Goal: Entertainment & Leisure: Consume media (video, audio)

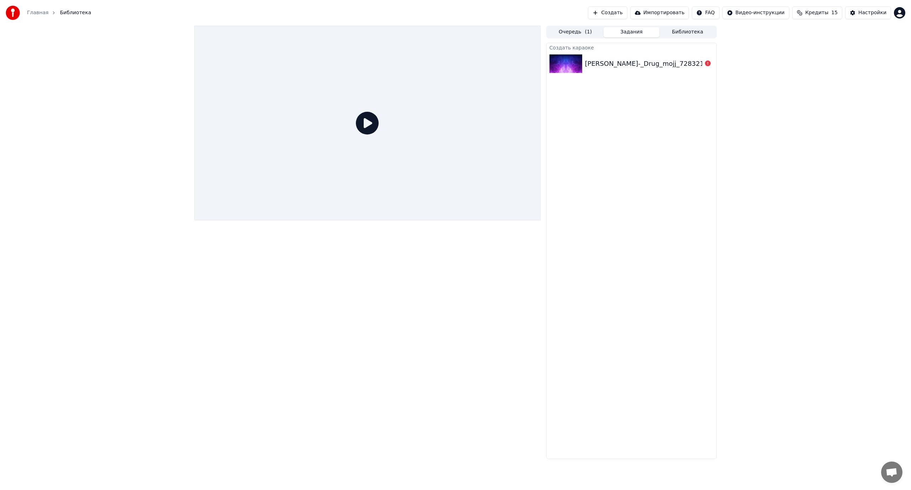
click at [567, 60] on img at bounding box center [565, 63] width 33 height 18
click at [568, 61] on img at bounding box center [565, 63] width 33 height 18
click at [609, 65] on div "[PERSON_NAME]-_Drug_mojj_72832147 [music]" at bounding box center [661, 64] width 153 height 10
click at [680, 14] on button "Импортировать" at bounding box center [659, 12] width 59 height 13
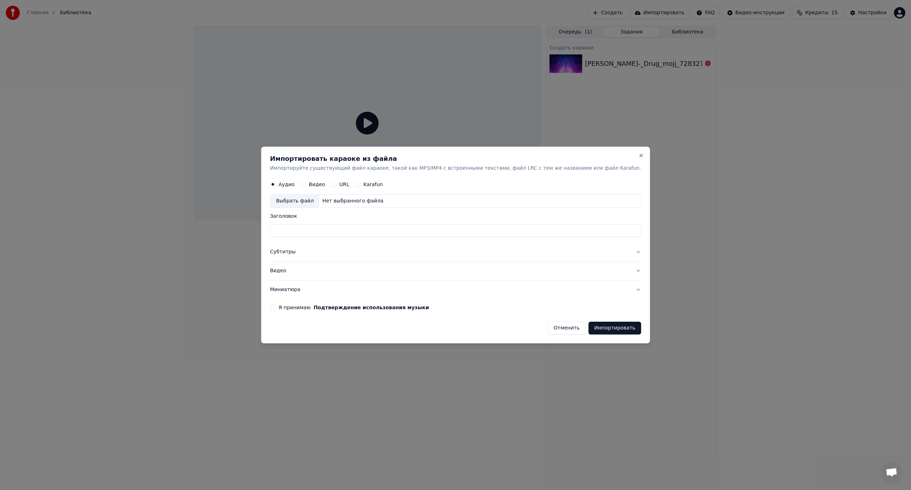
click at [548, 329] on button "Отменить" at bounding box center [567, 328] width 38 height 13
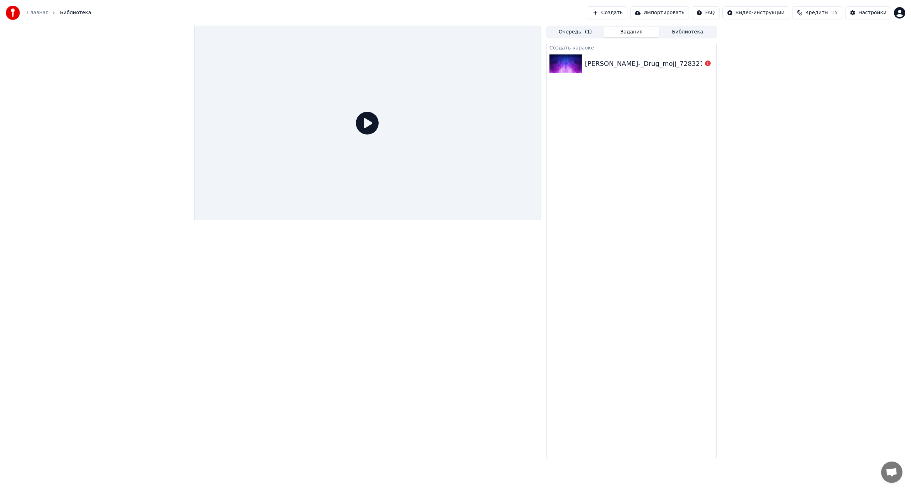
click at [572, 65] on img at bounding box center [565, 63] width 33 height 18
click at [365, 127] on icon at bounding box center [367, 123] width 23 height 23
click at [365, 126] on icon at bounding box center [367, 123] width 23 height 23
drag, startPoint x: 610, startPoint y: 61, endPoint x: 588, endPoint y: 64, distance: 22.0
click at [609, 62] on div "[PERSON_NAME]-_Drug_mojj_72832147 [music]" at bounding box center [661, 64] width 153 height 10
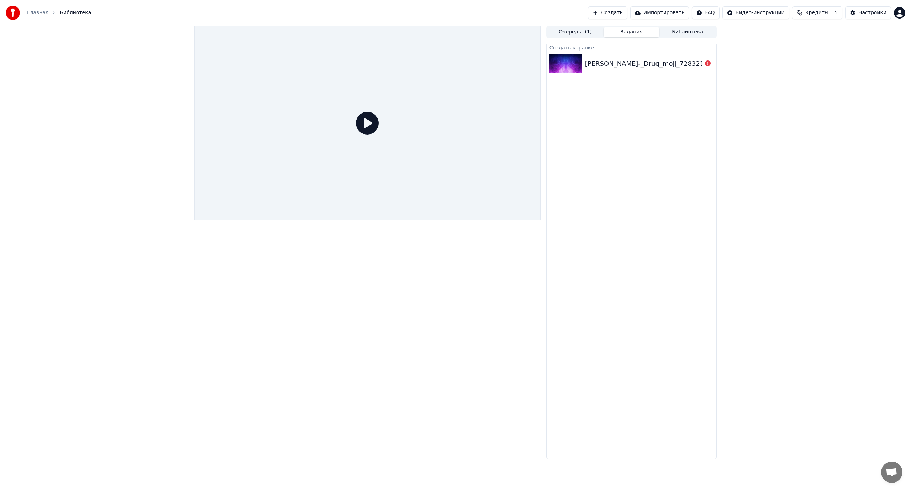
click at [568, 64] on img at bounding box center [565, 63] width 33 height 18
click at [567, 64] on img at bounding box center [565, 63] width 33 height 18
click at [576, 29] on button "Очередь ( 1 )" at bounding box center [575, 32] width 56 height 10
click at [636, 32] on button "Задания" at bounding box center [631, 32] width 56 height 10
click at [622, 67] on div "[PERSON_NAME]-_Drug_mojj_72832147 [music]" at bounding box center [661, 64] width 153 height 10
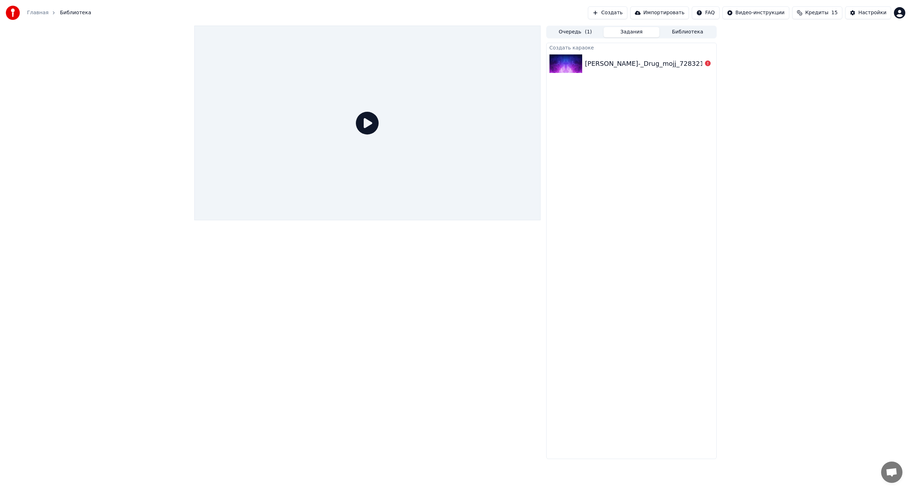
drag, startPoint x: 621, startPoint y: 63, endPoint x: 666, endPoint y: 46, distance: 48.8
click at [622, 63] on div "[PERSON_NAME]-_Drug_mojj_72832147 [music]" at bounding box center [661, 64] width 153 height 10
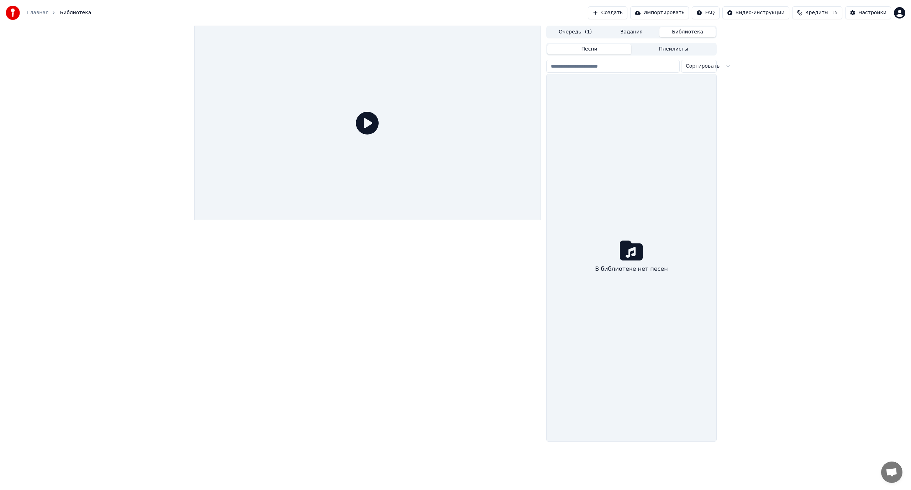
click at [688, 30] on button "Библиотека" at bounding box center [687, 32] width 56 height 10
click at [592, 45] on button "Песни" at bounding box center [589, 49] width 84 height 10
click at [581, 32] on button "Очередь ( 1 )" at bounding box center [575, 32] width 56 height 10
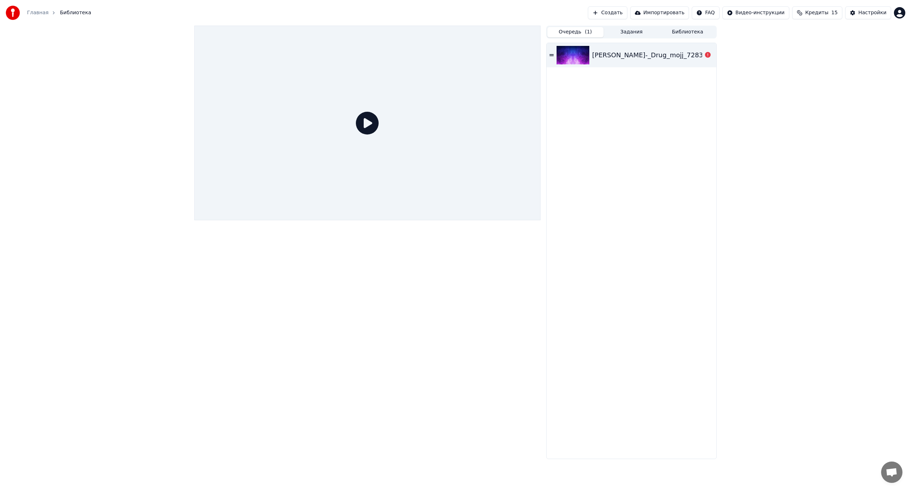
click at [568, 56] on img at bounding box center [572, 55] width 33 height 18
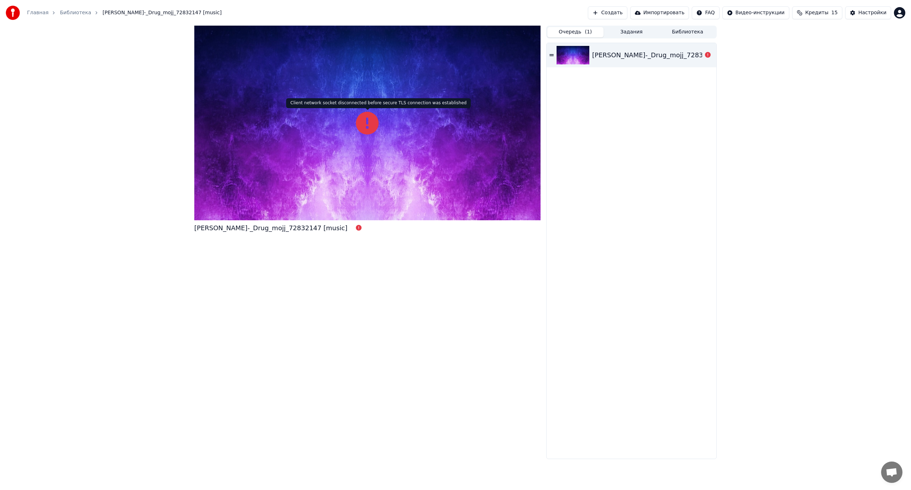
click at [369, 122] on icon at bounding box center [367, 123] width 23 height 23
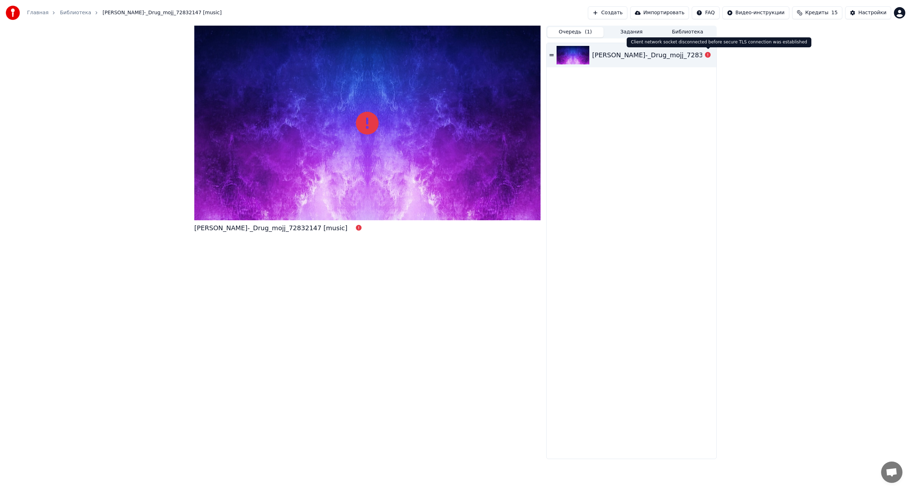
click at [706, 54] on icon at bounding box center [708, 55] width 6 height 6
click at [709, 54] on icon at bounding box center [708, 55] width 6 height 6
click at [699, 54] on div "[PERSON_NAME]-_Drug_mojj_72832147 [music]" at bounding box center [668, 55] width 153 height 10
click at [685, 56] on div "[PERSON_NAME]-_Drug_mojj_72832147 [music]" at bounding box center [668, 55] width 153 height 10
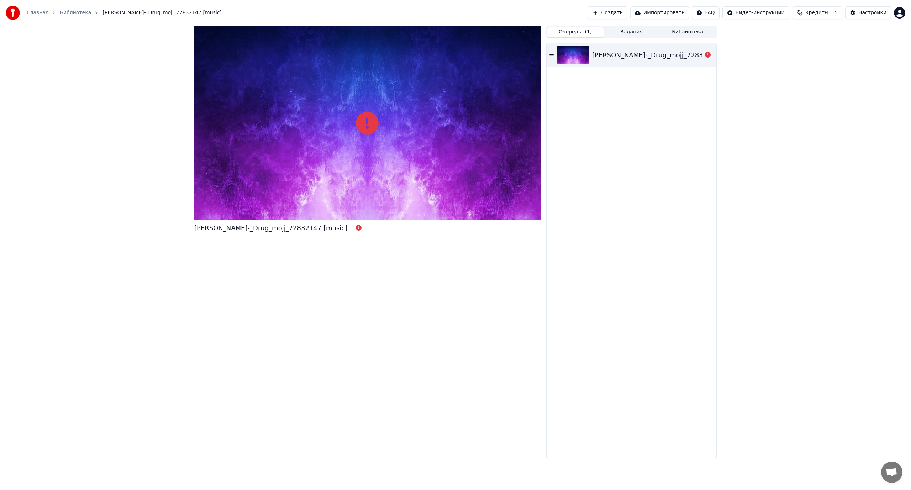
click at [635, 55] on div "[PERSON_NAME]-_Drug_mojj_72832147 [music]" at bounding box center [668, 55] width 153 height 10
click at [635, 54] on div "[PERSON_NAME]-_Drug_mojj_72832147 [music]" at bounding box center [668, 55] width 153 height 10
click at [635, 53] on div "[PERSON_NAME]-_Drug_mojj_72832147 [music]" at bounding box center [668, 55] width 153 height 10
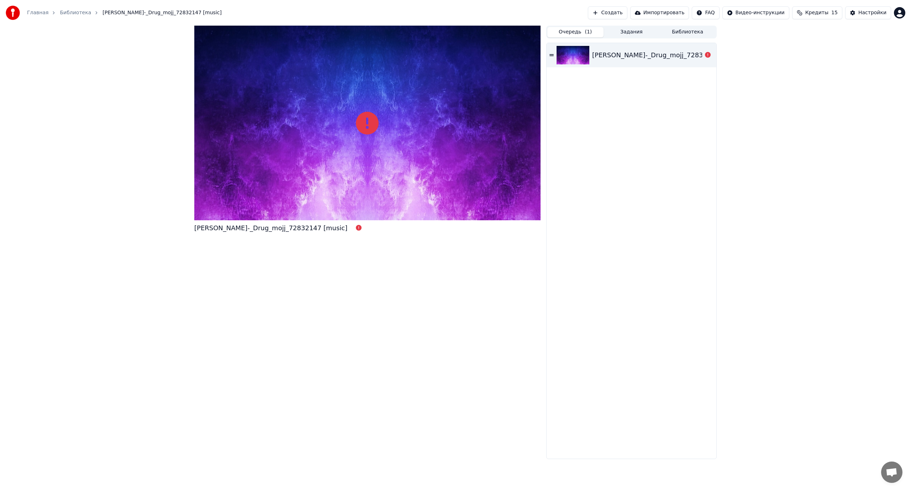
click at [165, 10] on span "[PERSON_NAME]-_Drug_mojj_72832147 [music]" at bounding box center [161, 12] width 119 height 7
